Goal: Information Seeking & Learning: Check status

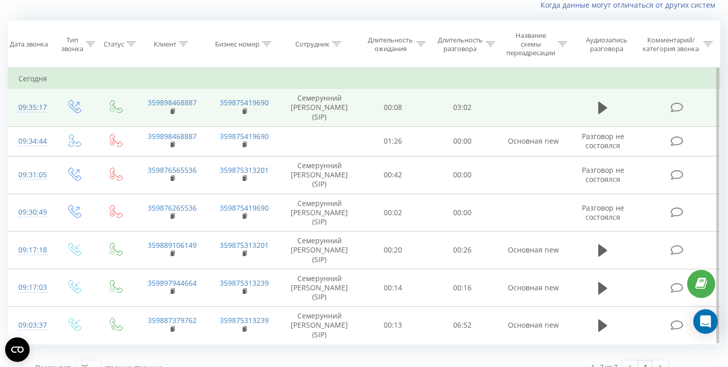
scroll to position [88, 0]
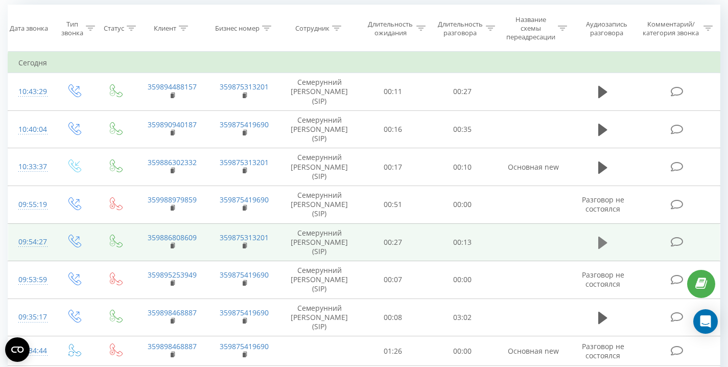
click at [602, 243] on icon at bounding box center [602, 243] width 9 height 12
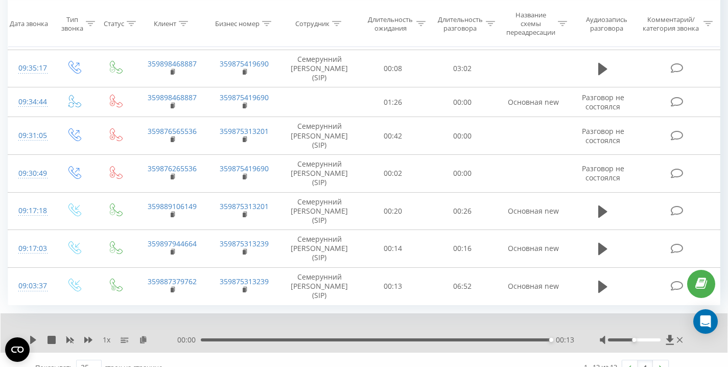
scroll to position [353, 0]
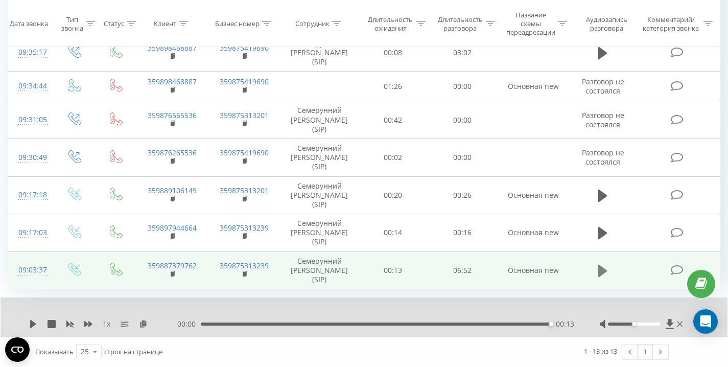
click at [605, 268] on icon at bounding box center [602, 271] width 9 height 12
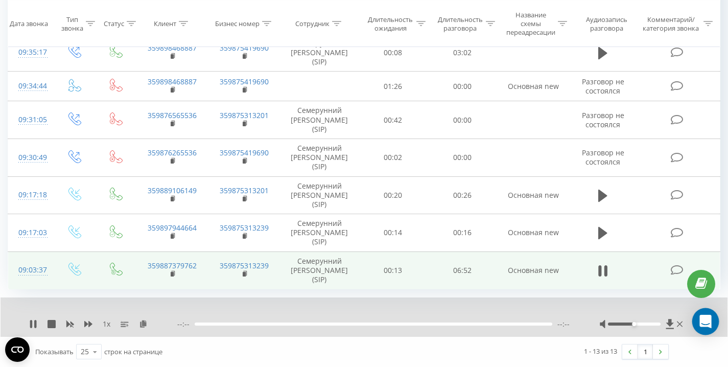
drag, startPoint x: 635, startPoint y: 324, endPoint x: 696, endPoint y: 322, distance: 60.8
click at [34, 324] on icon at bounding box center [33, 324] width 8 height 8
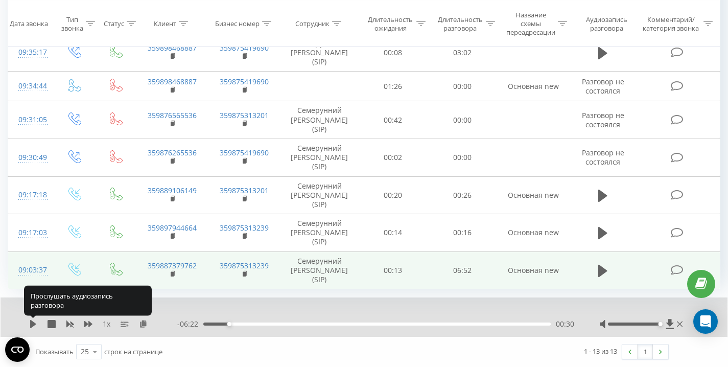
click at [34, 324] on icon at bounding box center [33, 324] width 6 height 8
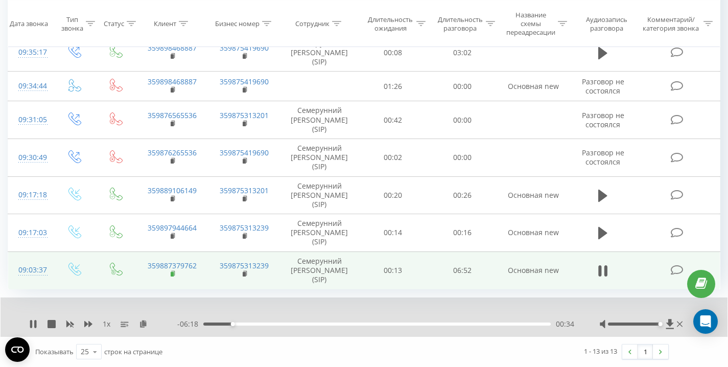
click at [172, 273] on rect at bounding box center [172, 274] width 3 height 5
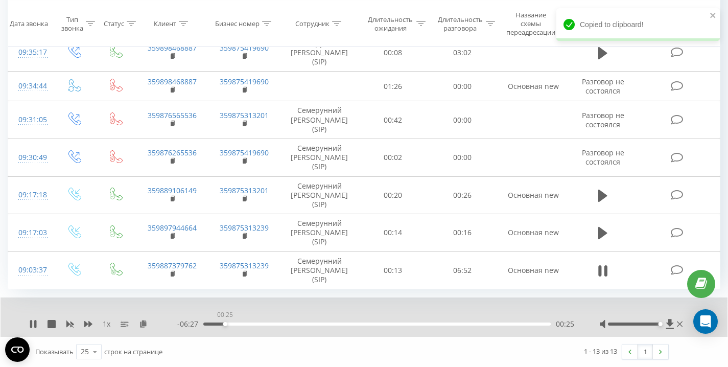
drag, startPoint x: 225, startPoint y: 323, endPoint x: 257, endPoint y: 325, distance: 32.2
click at [196, 324] on div "- 06:27 00:25 00:25" at bounding box center [375, 324] width 397 height 10
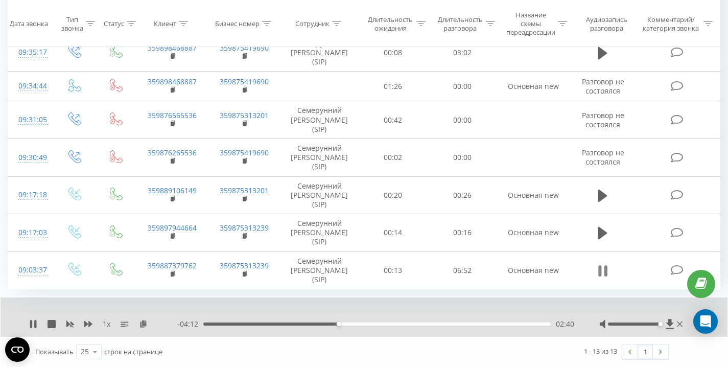
click at [603, 274] on icon at bounding box center [602, 271] width 9 height 14
click at [34, 326] on icon at bounding box center [33, 324] width 8 height 8
click at [35, 325] on icon at bounding box center [35, 324] width 2 height 8
click at [37, 325] on icon at bounding box center [33, 324] width 8 height 8
click at [725, 44] on div "Все звонки Основной График Экспорт .csv .xls .xlsx [DATE] - [DATE] Когда данные…" at bounding box center [364, 22] width 728 height 689
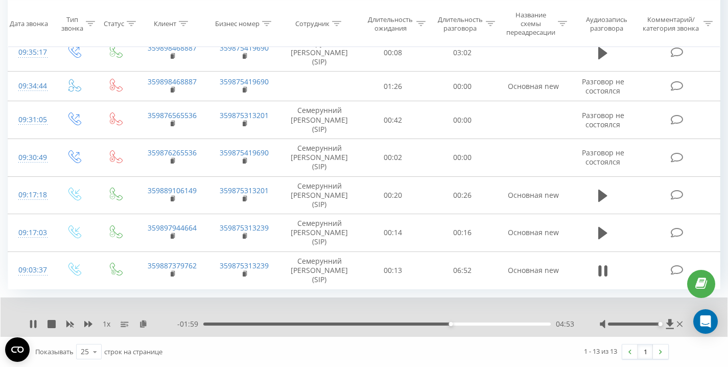
click at [725, 142] on div "Все звонки Основной График Экспорт .csv .xls .xlsx [DATE] - [DATE] Когда данные…" at bounding box center [364, 22] width 728 height 689
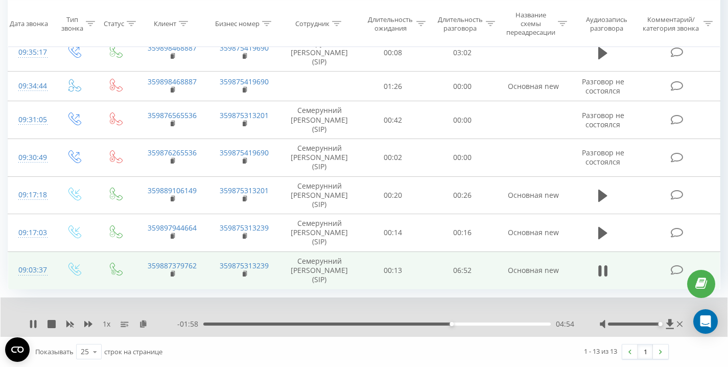
drag, startPoint x: 522, startPoint y: 273, endPoint x: 569, endPoint y: 273, distance: 47.5
click at [569, 273] on td "Основная new" at bounding box center [533, 270] width 73 height 38
drag, startPoint x: 528, startPoint y: 273, endPoint x: 469, endPoint y: 274, distance: 59.3
click at [476, 274] on tr "09:03:37 359887379762 359875313239 Семерунний [PERSON_NAME] (SIP) 00:13 06:52 О…" at bounding box center [364, 270] width 712 height 38
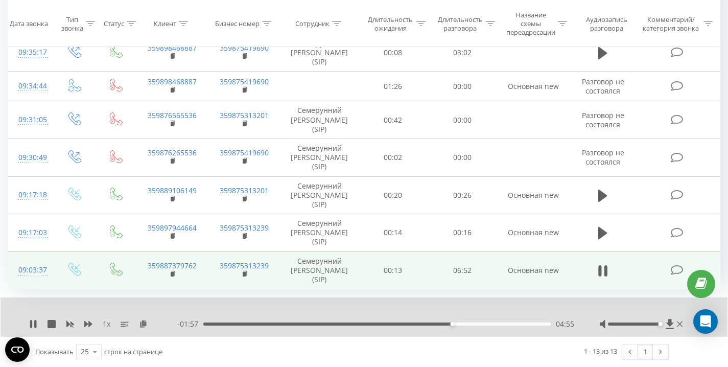
click at [453, 274] on td "06:52" at bounding box center [463, 270] width 70 height 38
drag, startPoint x: 430, startPoint y: 272, endPoint x: 562, endPoint y: 270, distance: 132.4
click at [561, 270] on tr "09:03:37 359887379762 359875313239 Семерунний [PERSON_NAME] (SIP) 00:13 06:52 О…" at bounding box center [364, 270] width 712 height 38
click at [562, 270] on td "Основная new" at bounding box center [533, 270] width 73 height 38
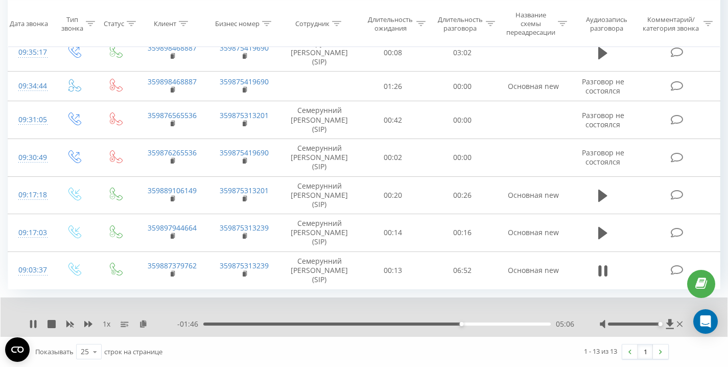
click at [724, 179] on div "Все звонки Основной График Экспорт .csv .xls .xlsx [DATE] - [DATE] Когда данные…" at bounding box center [364, 22] width 728 height 689
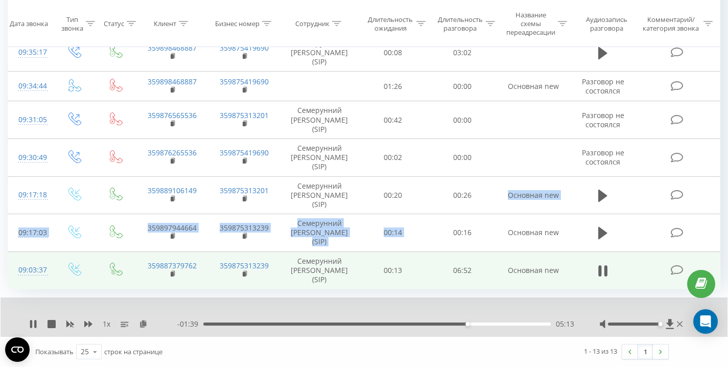
drag, startPoint x: 474, startPoint y: 217, endPoint x: 510, endPoint y: 251, distance: 50.2
click at [492, 232] on tbody "[DATE] 10:43:29 359894488157 359875313201 Семерунний [PERSON_NAME] (SIP) 00:11 …" at bounding box center [364, 38] width 712 height 501
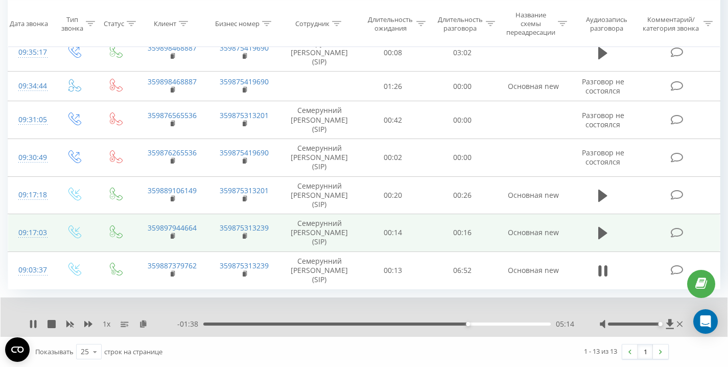
click at [515, 231] on td "Основная new" at bounding box center [533, 233] width 73 height 38
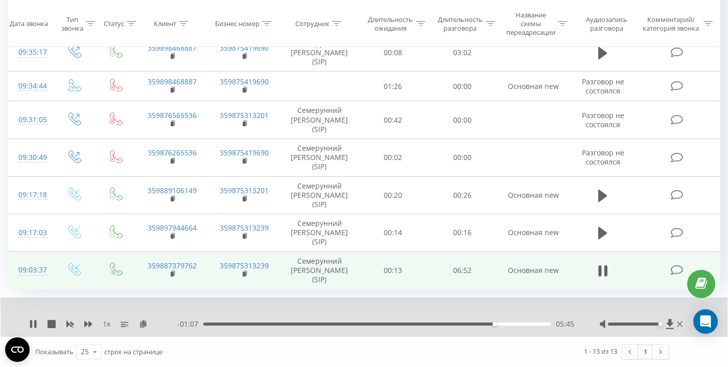
drag, startPoint x: 506, startPoint y: 269, endPoint x: 555, endPoint y: 272, distance: 49.2
click at [555, 272] on td "Основная new" at bounding box center [533, 270] width 73 height 38
click at [556, 272] on td "Основная new" at bounding box center [533, 270] width 73 height 38
drag, startPoint x: 461, startPoint y: 270, endPoint x: 480, endPoint y: 270, distance: 18.9
click at [480, 270] on td "06:52" at bounding box center [463, 270] width 70 height 38
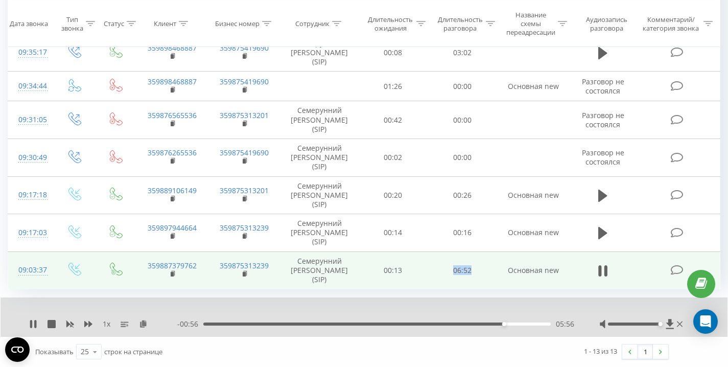
click at [480, 270] on td "06:52" at bounding box center [463, 270] width 70 height 38
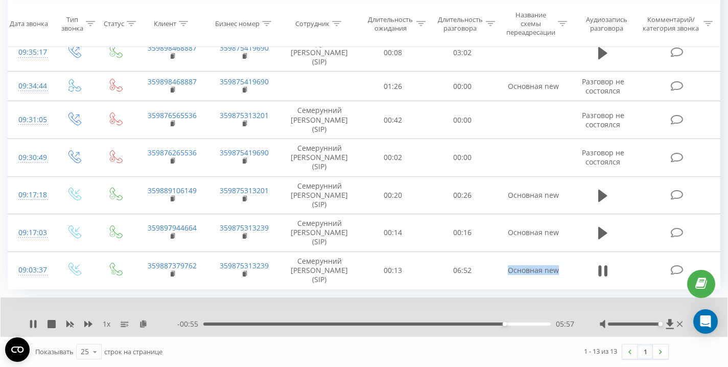
drag, startPoint x: 516, startPoint y: 271, endPoint x: 579, endPoint y: 273, distance: 62.9
click at [579, 273] on tr "09:03:37 359887379762 359875313239 Семерунний [PERSON_NAME] (SIP) 00:13 06:52 О…" at bounding box center [364, 270] width 712 height 38
click at [579, 273] on td at bounding box center [603, 270] width 67 height 38
drag, startPoint x: 514, startPoint y: 271, endPoint x: 549, endPoint y: 270, distance: 35.8
click at [549, 270] on td "Основная new" at bounding box center [533, 270] width 73 height 38
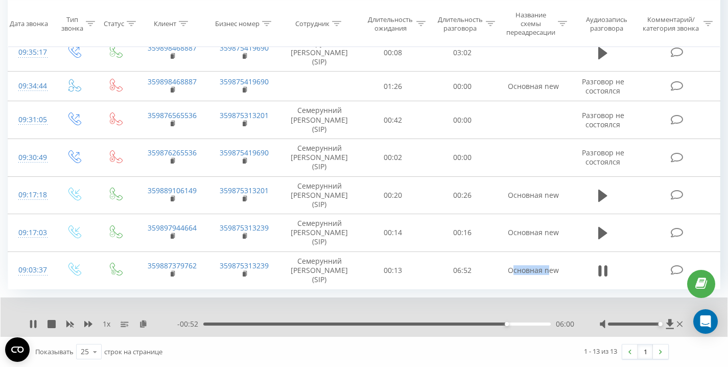
click at [549, 270] on td "Основная new" at bounding box center [533, 270] width 73 height 38
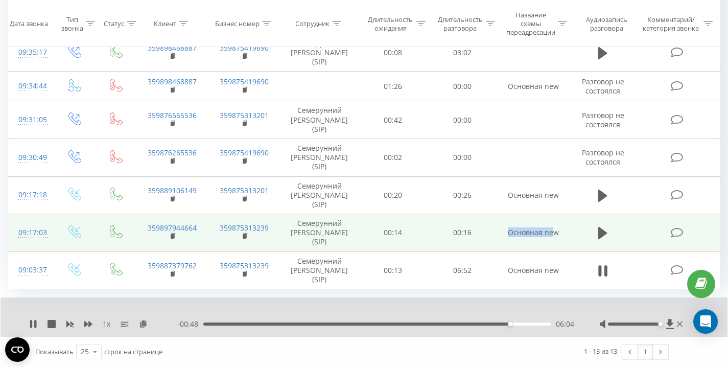
drag, startPoint x: 506, startPoint y: 235, endPoint x: 568, endPoint y: 230, distance: 62.5
click at [568, 230] on td "Основная new" at bounding box center [533, 233] width 73 height 38
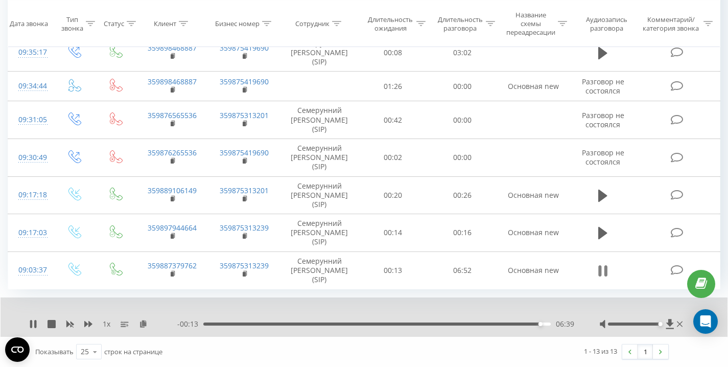
click at [599, 271] on icon at bounding box center [600, 270] width 3 height 11
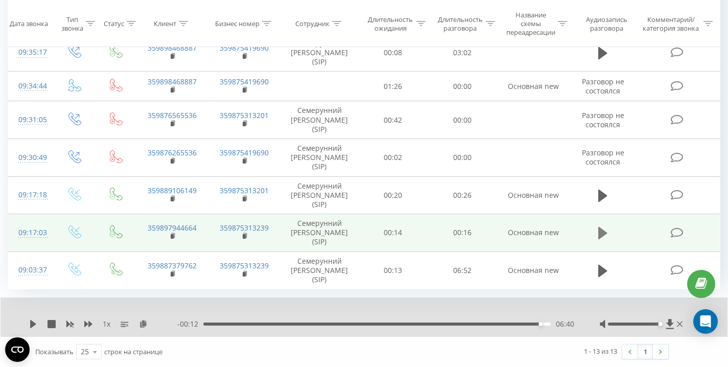
click at [600, 233] on icon at bounding box center [602, 233] width 9 height 12
click at [173, 235] on rect at bounding box center [172, 236] width 3 height 5
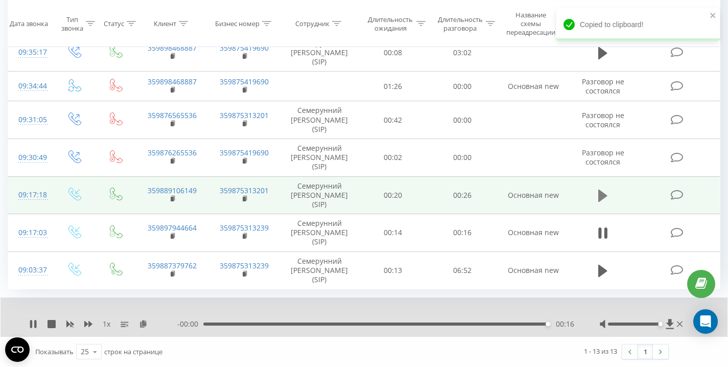
click at [604, 194] on icon at bounding box center [602, 196] width 9 height 12
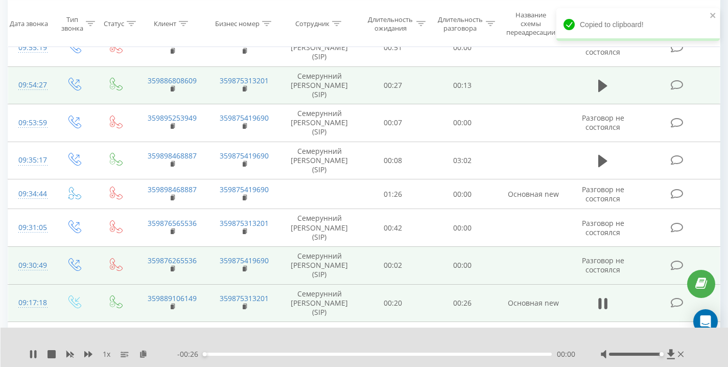
scroll to position [243, 0]
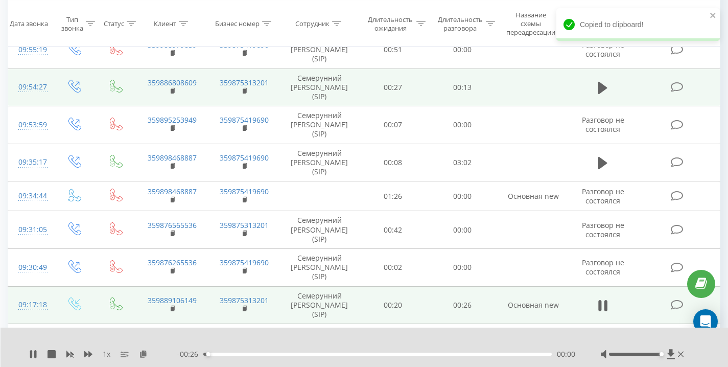
click at [206, 298] on td "359889106149" at bounding box center [172, 305] width 73 height 38
click at [172, 309] on rect at bounding box center [172, 309] width 3 height 5
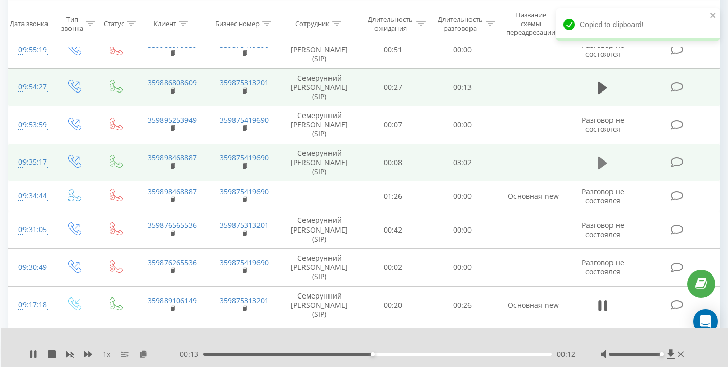
click at [601, 160] on icon at bounding box center [602, 163] width 9 height 12
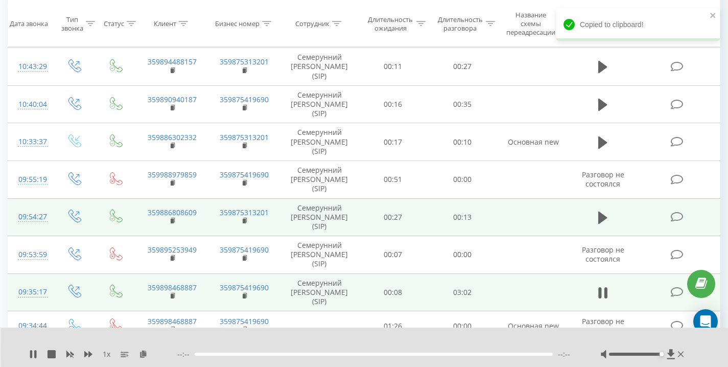
scroll to position [113, 0]
click at [172, 296] on rect at bounding box center [172, 296] width 3 height 5
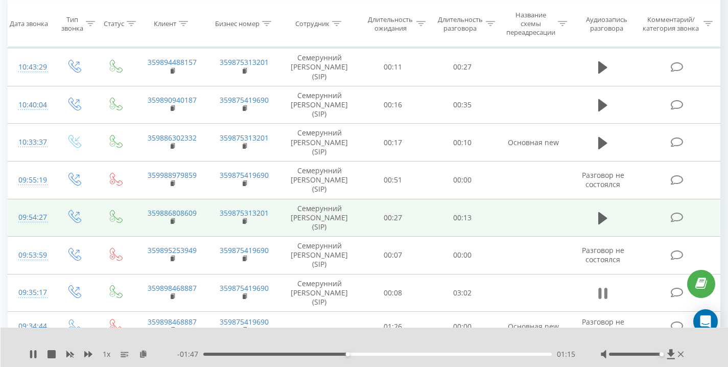
click at [608, 297] on button at bounding box center [602, 293] width 15 height 15
click at [34, 351] on icon at bounding box center [33, 354] width 8 height 8
drag, startPoint x: 449, startPoint y: 219, endPoint x: 519, endPoint y: 219, distance: 70.0
click at [518, 219] on tr "09:54:27 359886808609 359875313201 Семерунний [PERSON_NAME] (SIP) 00:27 00:13" at bounding box center [364, 218] width 712 height 38
click at [519, 219] on td at bounding box center [533, 218] width 73 height 38
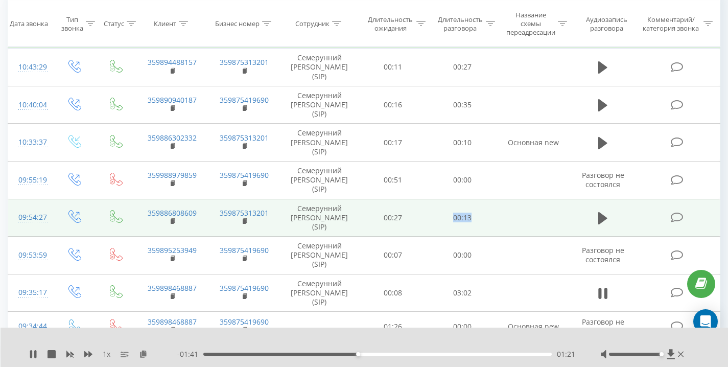
drag, startPoint x: 502, startPoint y: 220, endPoint x: 424, endPoint y: 221, distance: 78.7
click at [424, 221] on tr "09:54:27 359886808609 359875313201 Семерунний [PERSON_NAME] (SIP) 00:27 00:13" at bounding box center [364, 218] width 712 height 38
click at [424, 221] on td "00:27" at bounding box center [393, 218] width 70 height 38
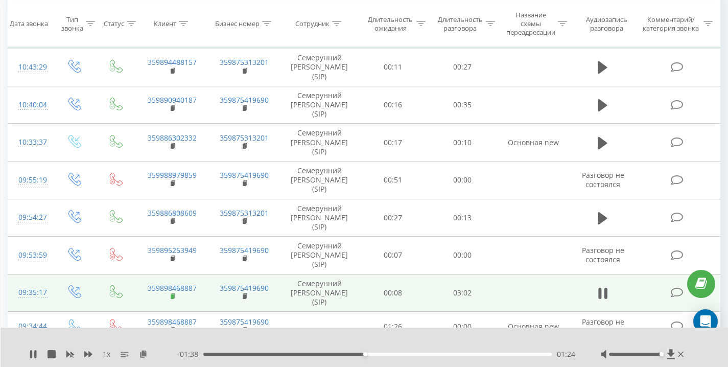
click at [172, 296] on rect at bounding box center [172, 296] width 3 height 5
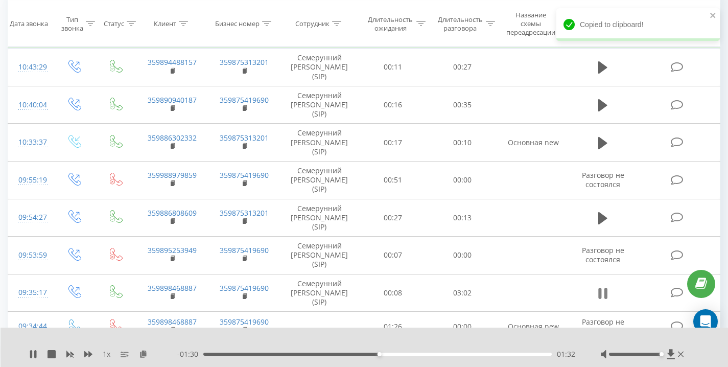
click at [598, 290] on button at bounding box center [602, 293] width 15 height 15
